Goal: Navigation & Orientation: Understand site structure

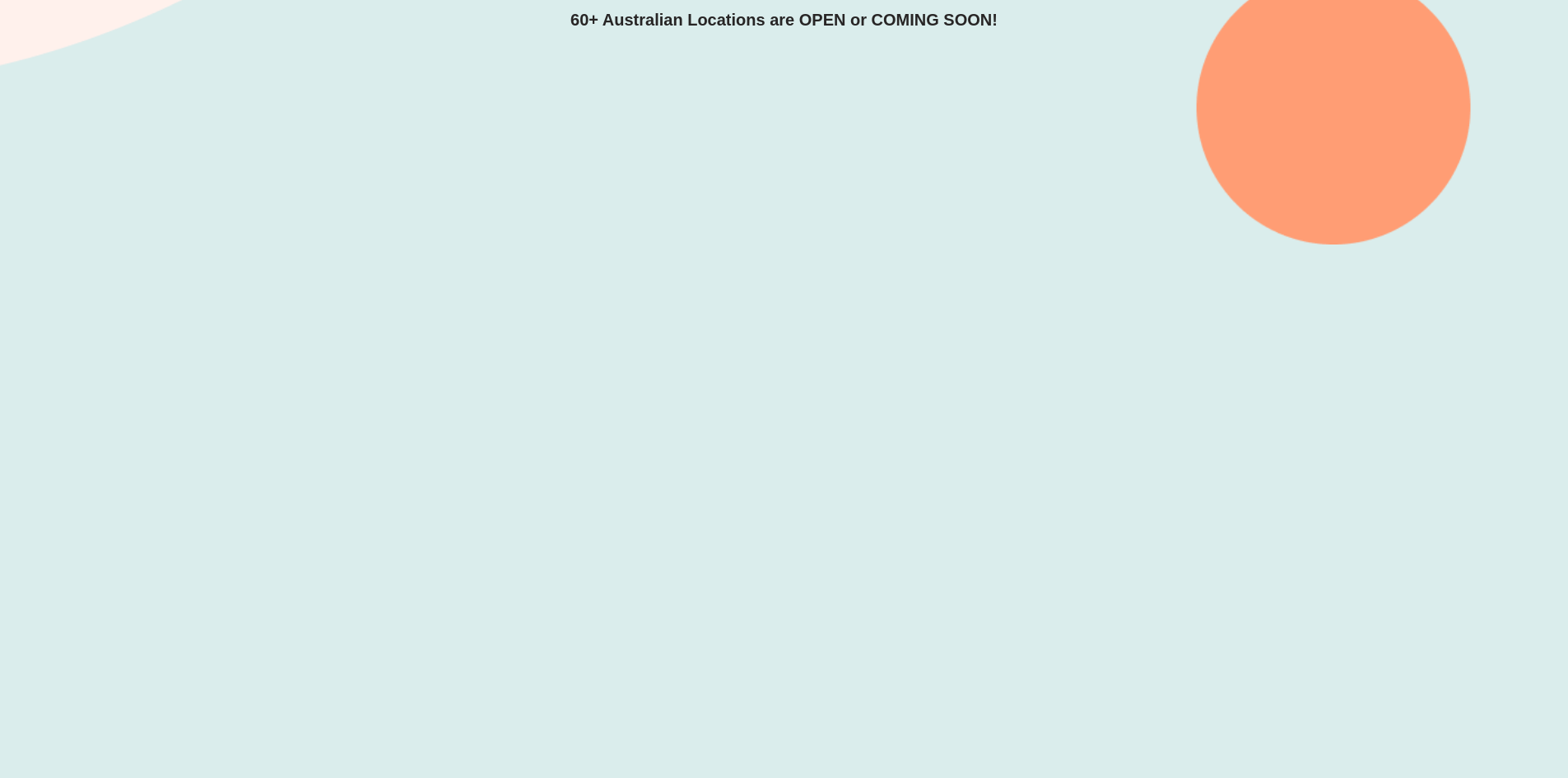
scroll to position [576, 0]
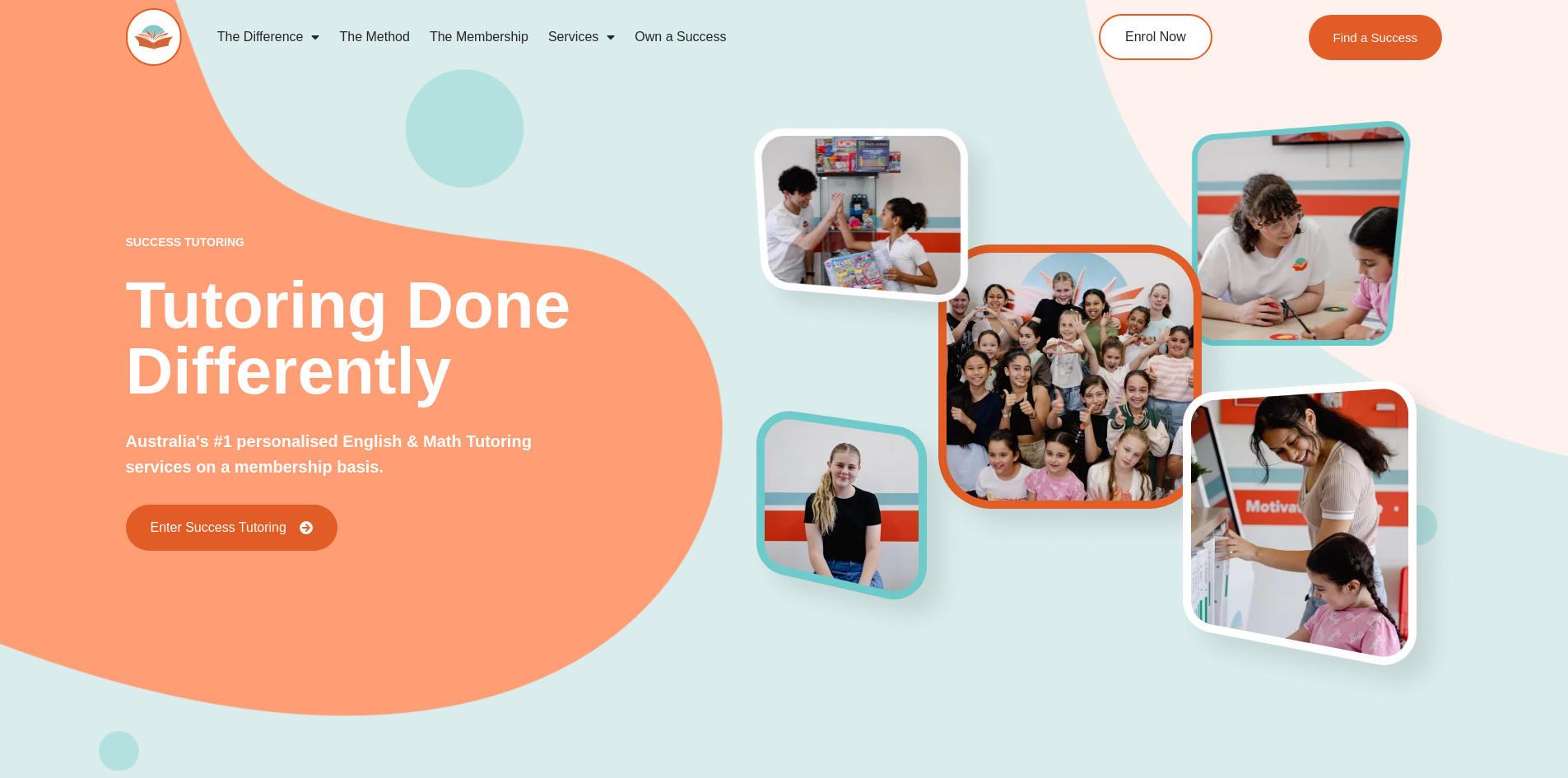
click at [374, 39] on link "The Method" at bounding box center [374, 36] width 89 height 38
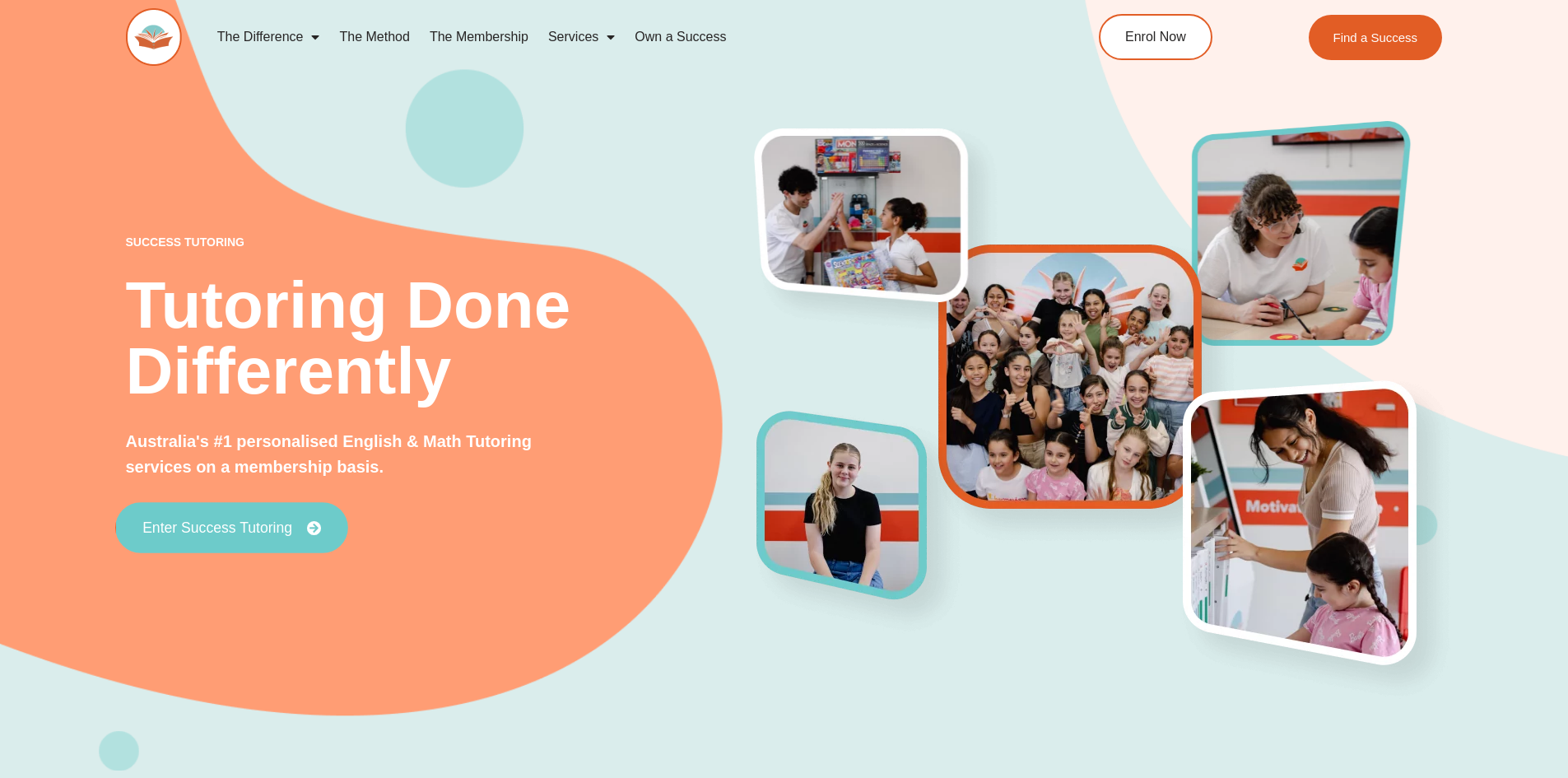
click at [253, 527] on span "Enter Success Tutoring" at bounding box center [217, 528] width 150 height 15
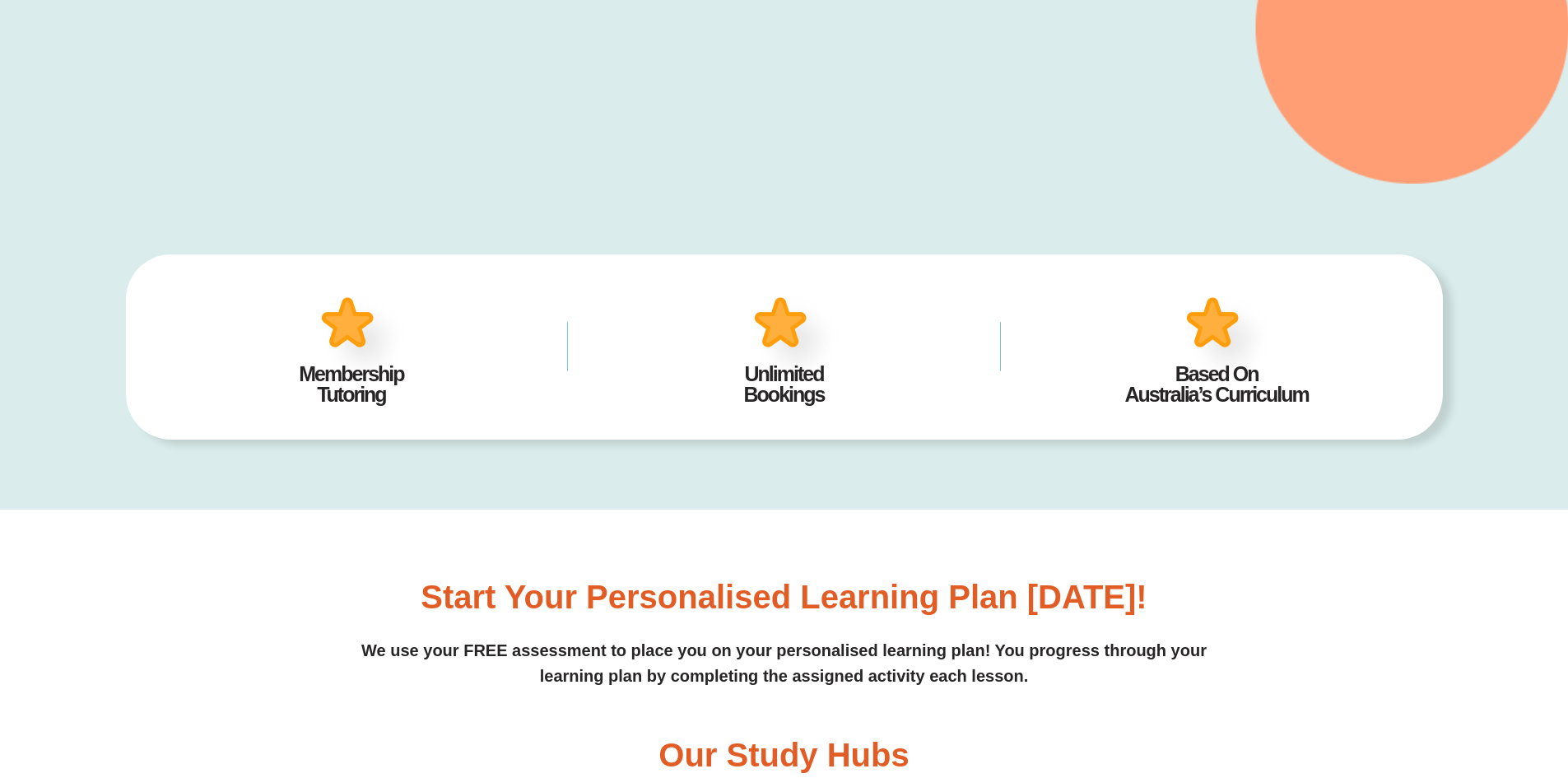
scroll to position [659, 0]
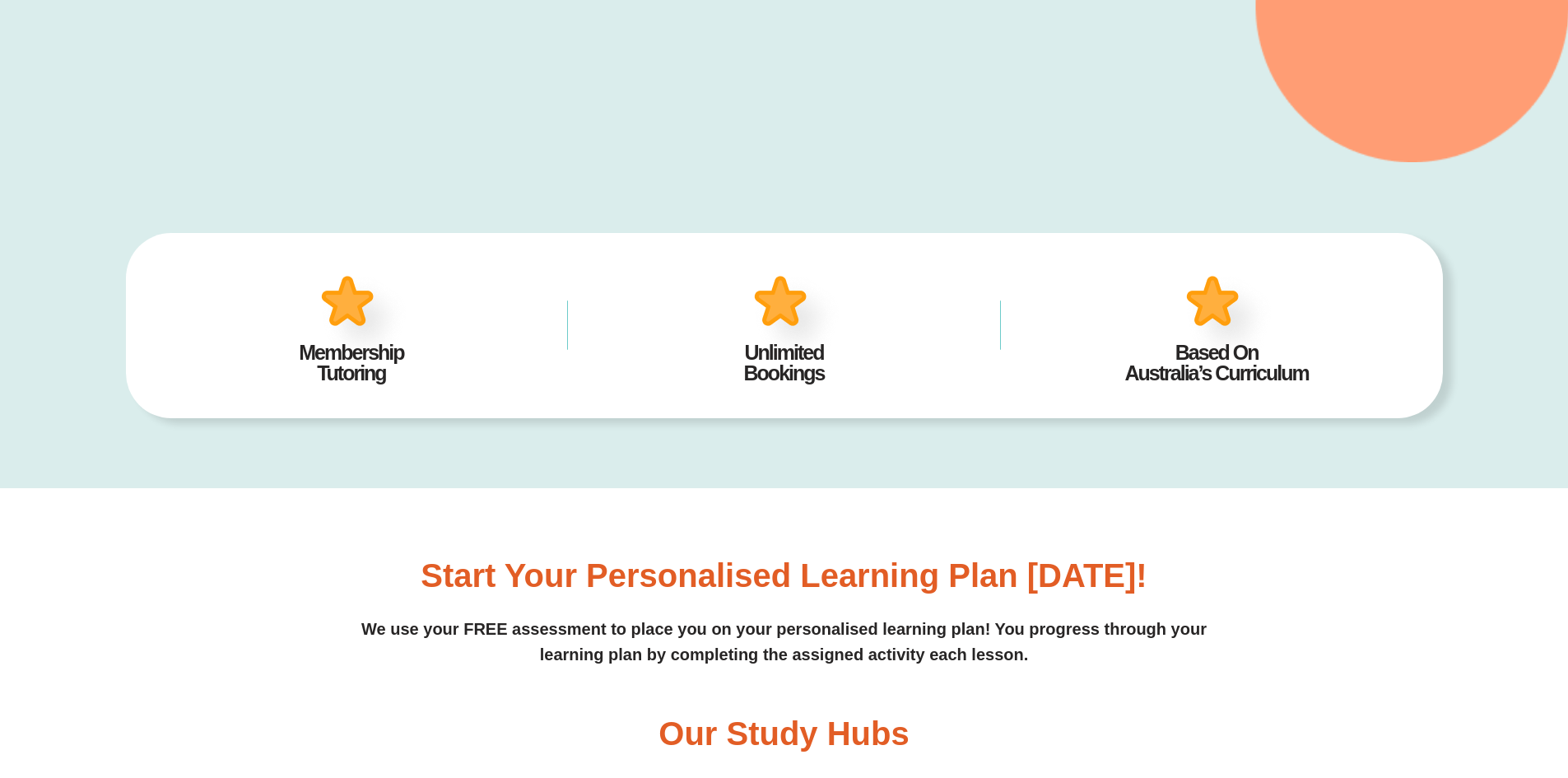
click at [347, 303] on img at bounding box center [364, 316] width 102 height 100
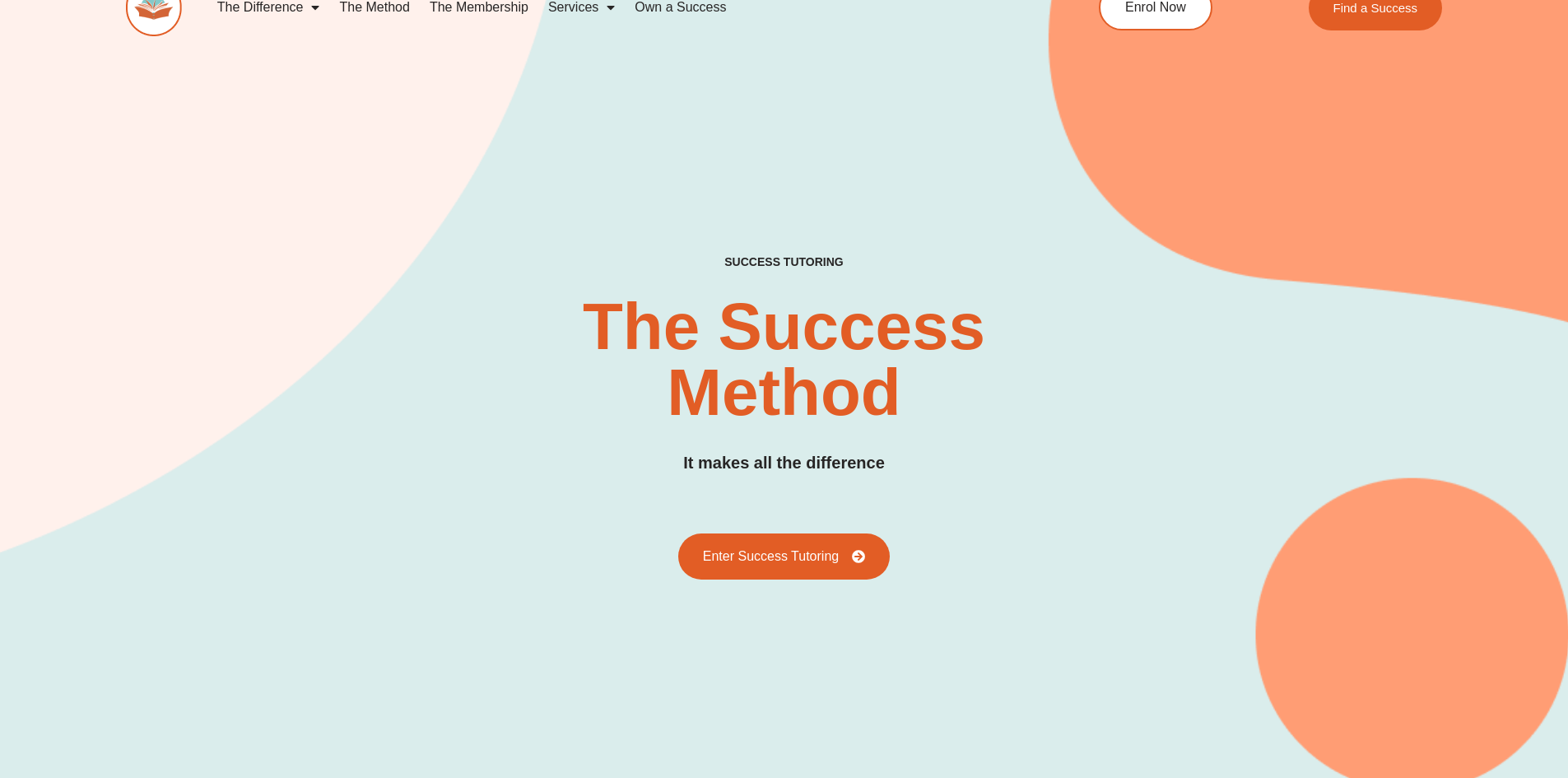
scroll to position [0, 0]
